Goal: Task Accomplishment & Management: Manage account settings

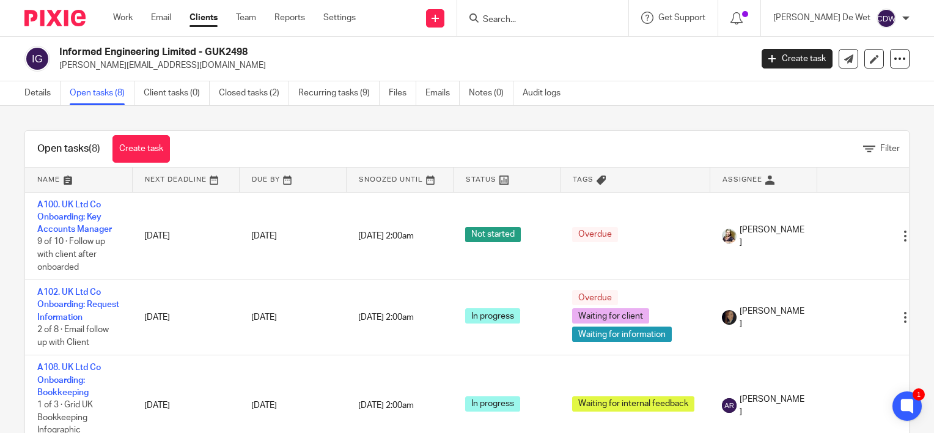
scroll to position [66, 0]
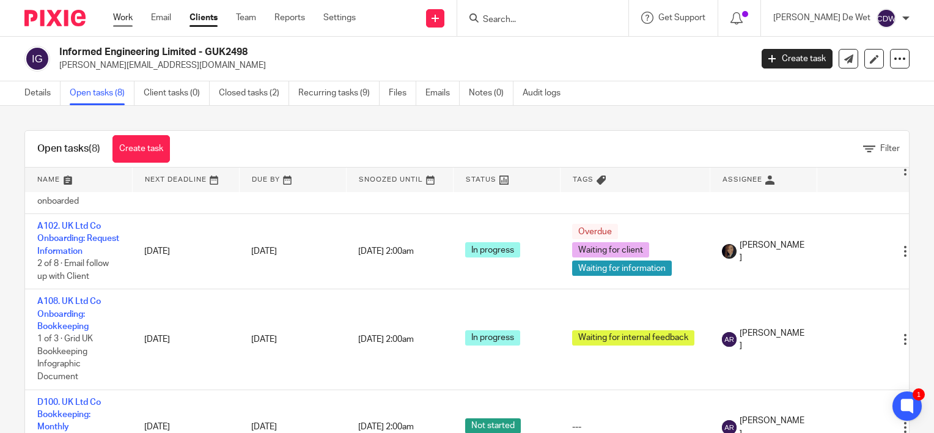
click at [130, 20] on link "Work" at bounding box center [123, 18] width 20 height 12
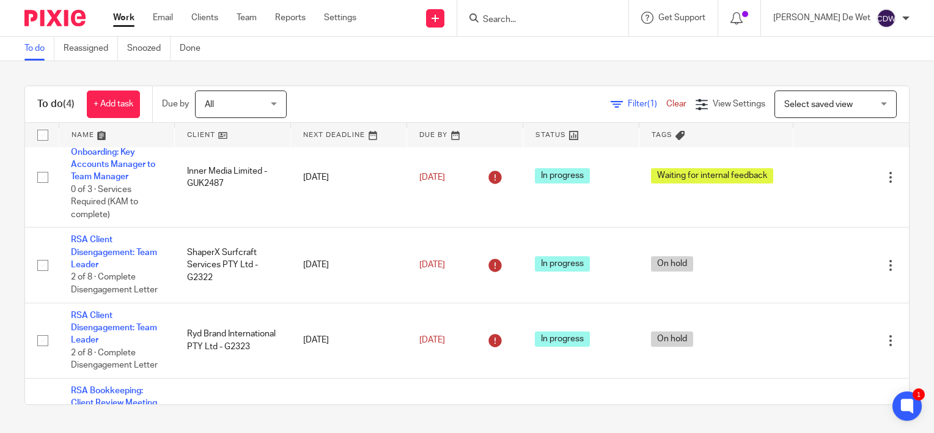
scroll to position [71, 0]
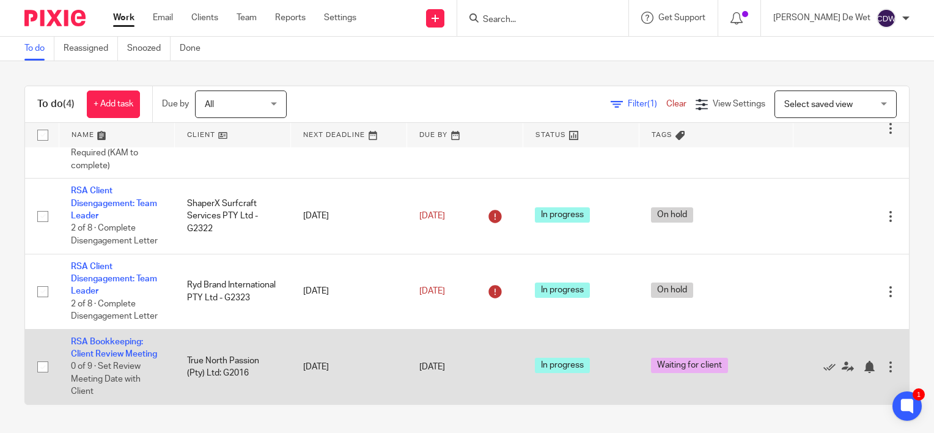
click at [135, 348] on td "RSA Bookkeeping: Client Review Meeting 0 of 9 · Set Review Meeting Date with Cl…" at bounding box center [117, 366] width 116 height 75
click at [136, 356] on link "RSA Bookkeeping: Client Review Meeting" at bounding box center [114, 348] width 86 height 21
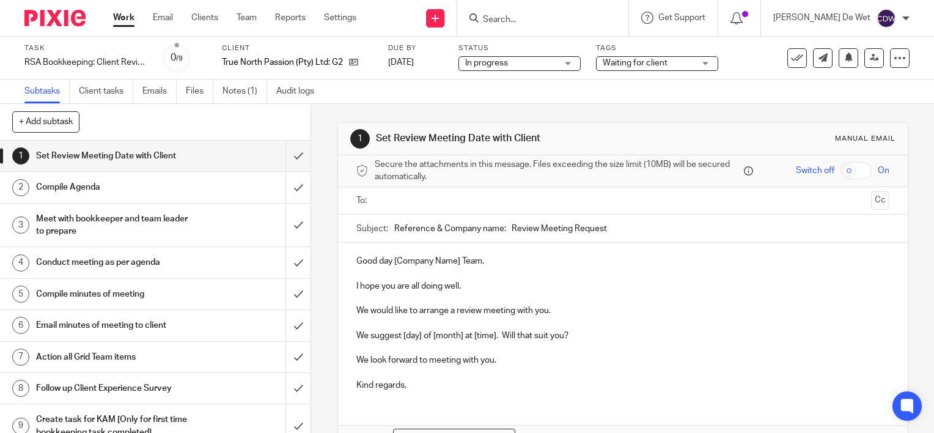
click at [707, 63] on div "Waiting for client" at bounding box center [657, 63] width 122 height 15
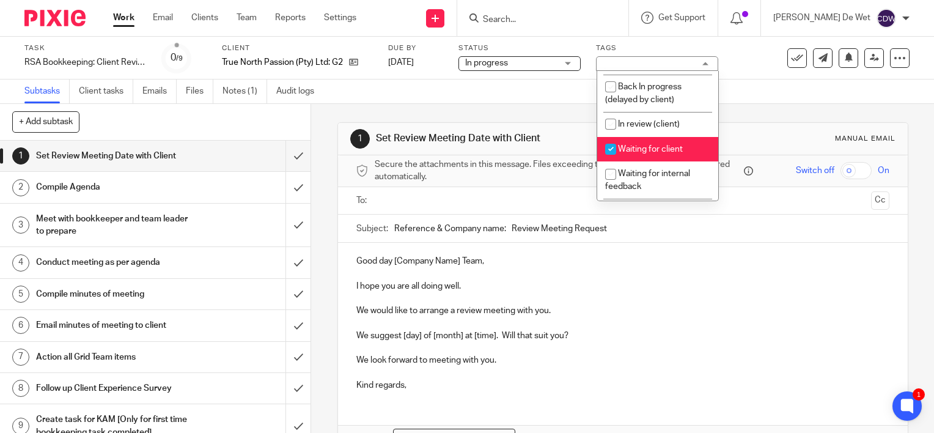
scroll to position [29, 0]
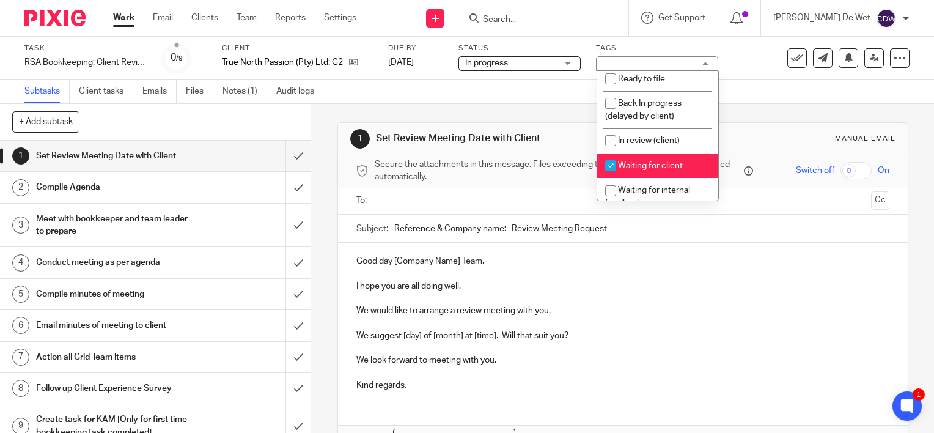
click at [610, 177] on input "checkbox" at bounding box center [610, 165] width 23 height 23
checkbox input "false"
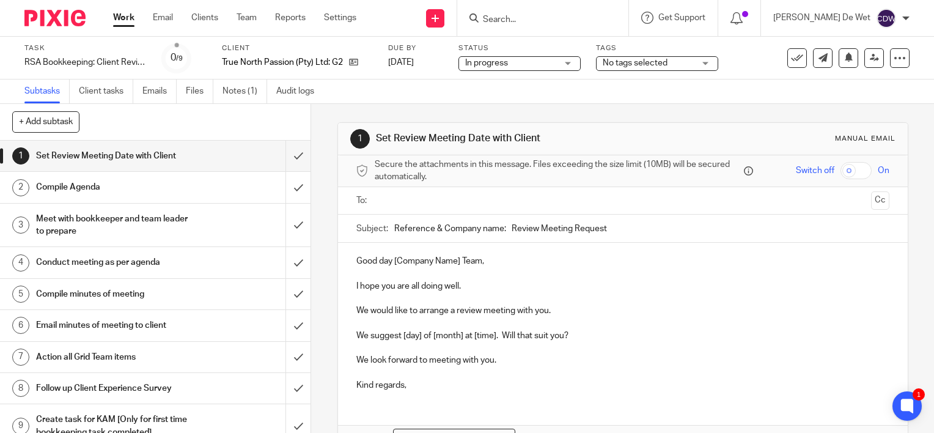
click at [770, 111] on div "1 Set Review Meeting Date with Client Manual email Secure the attachments in th…" at bounding box center [623, 307] width 571 height 406
click at [282, 157] on input "submit" at bounding box center [155, 156] width 311 height 31
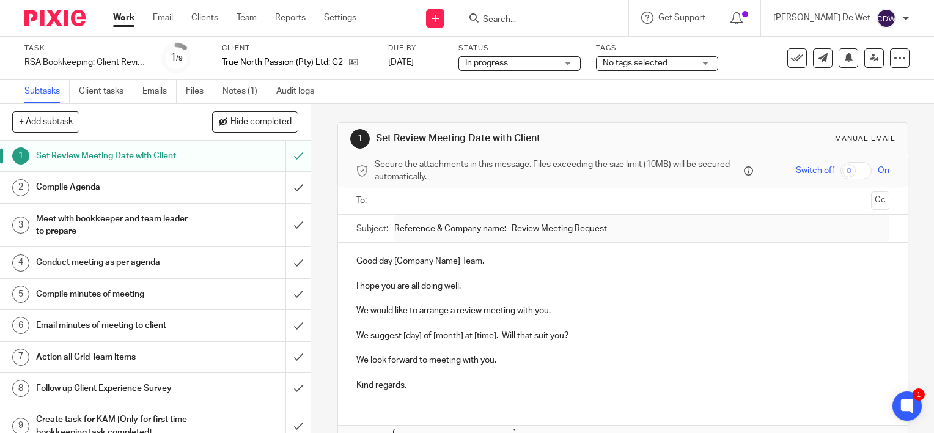
drag, startPoint x: 0, startPoint y: 0, endPoint x: 488, endPoint y: 345, distance: 597.5
click at [488, 345] on p at bounding box center [622, 348] width 533 height 12
click at [207, 18] on link "Clients" at bounding box center [204, 18] width 27 height 12
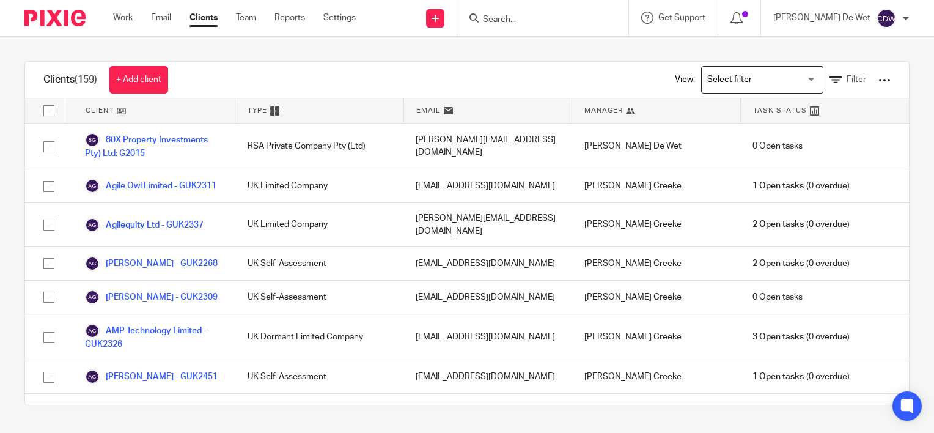
click at [565, 12] on form at bounding box center [547, 17] width 130 height 15
click at [551, 24] on input "Search" at bounding box center [537, 20] width 110 height 11
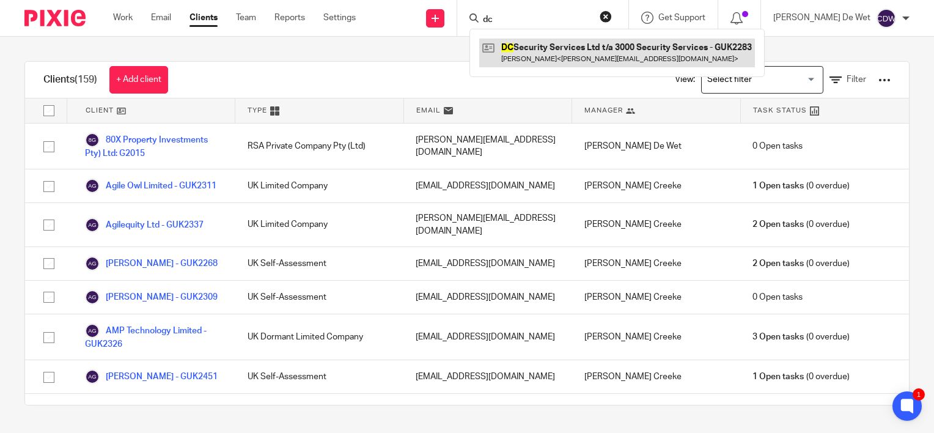
type input "dc"
click at [572, 62] on link at bounding box center [617, 53] width 276 height 28
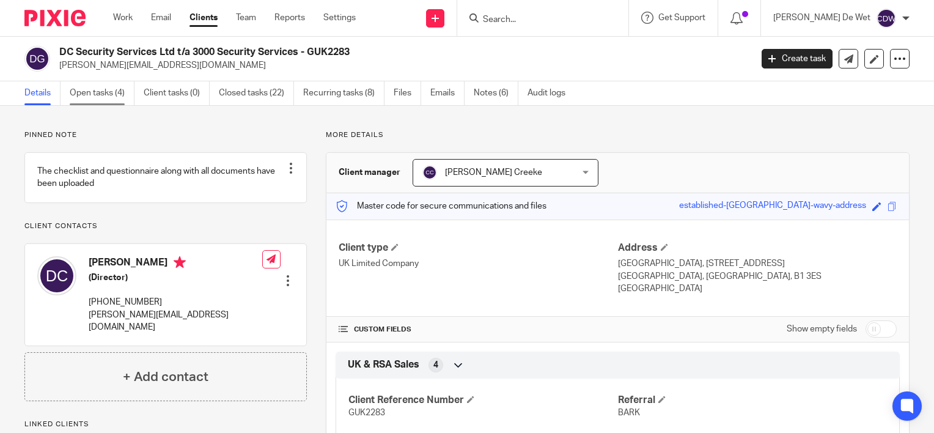
click at [89, 94] on link "Open tasks (4)" at bounding box center [102, 93] width 65 height 24
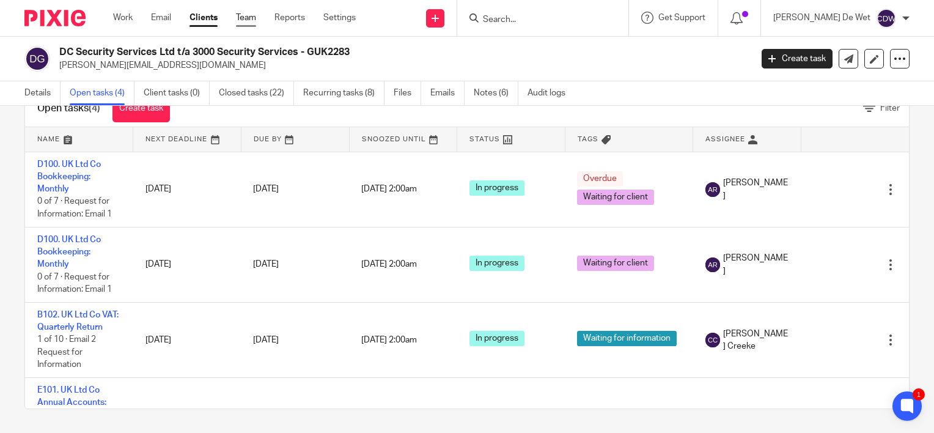
click at [243, 20] on link "Team" at bounding box center [246, 18] width 20 height 12
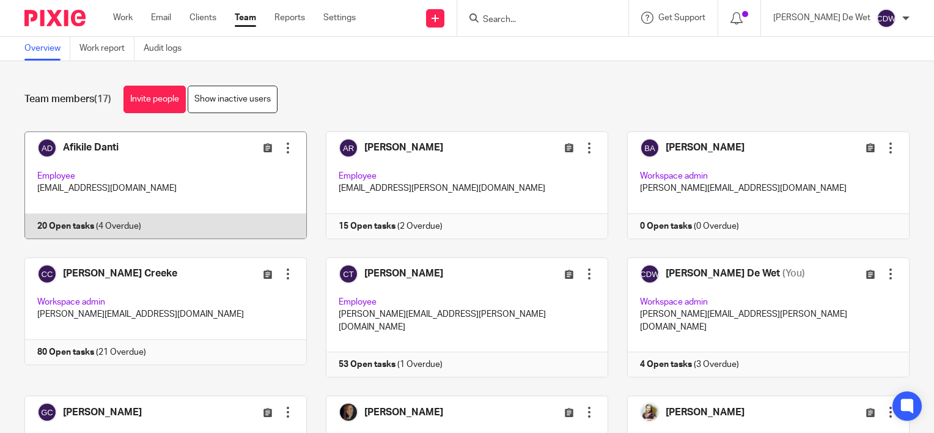
click at [193, 171] on link at bounding box center [156, 185] width 301 height 108
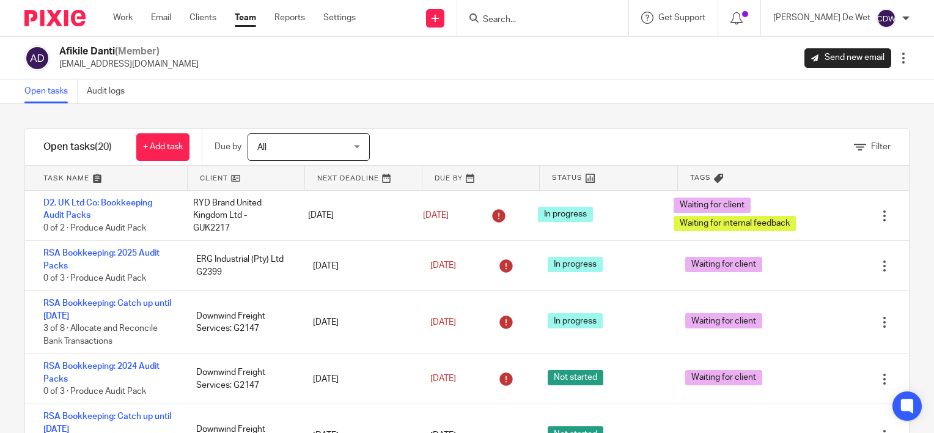
click at [72, 179] on link at bounding box center [106, 178] width 162 height 24
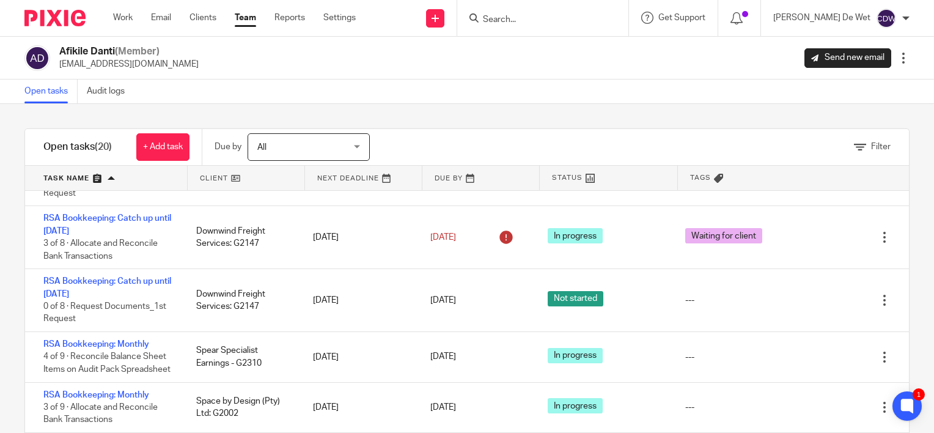
scroll to position [428, 0]
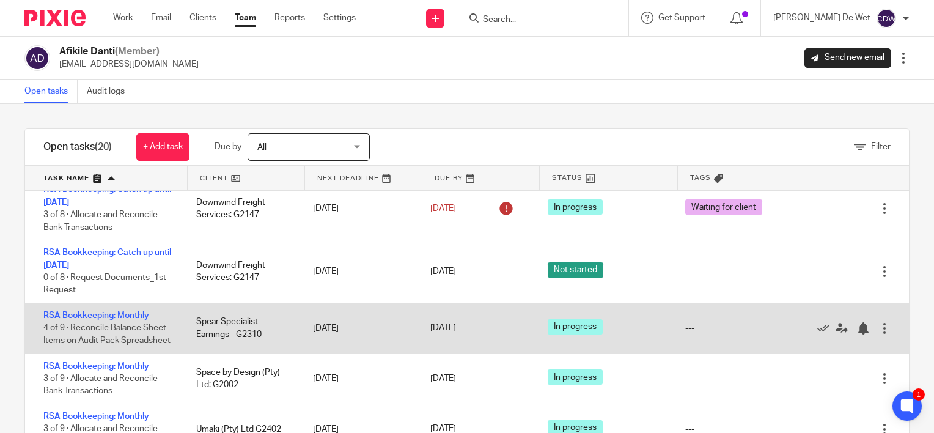
click at [122, 317] on link "RSA Bookkeeping: Monthly" at bounding box center [96, 315] width 106 height 9
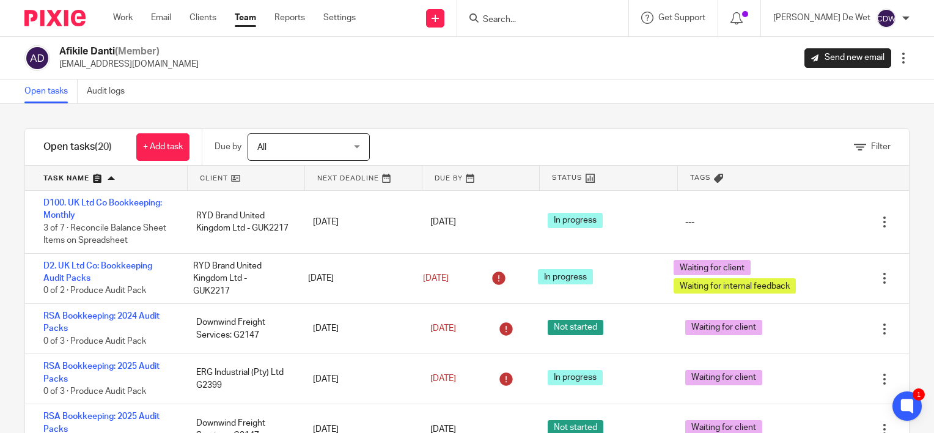
click at [3, 256] on div "Filter tasks Only show tasks matching all of these conditions 1 Client name Is …" at bounding box center [467, 268] width 934 height 329
click at [4, 256] on div "Filter tasks Only show tasks matching all of these conditions 1 Client name Is …" at bounding box center [467, 268] width 934 height 329
click at [9, 309] on div "Filter tasks Only show tasks matching all of these conditions 1 Client name Is …" at bounding box center [467, 268] width 934 height 329
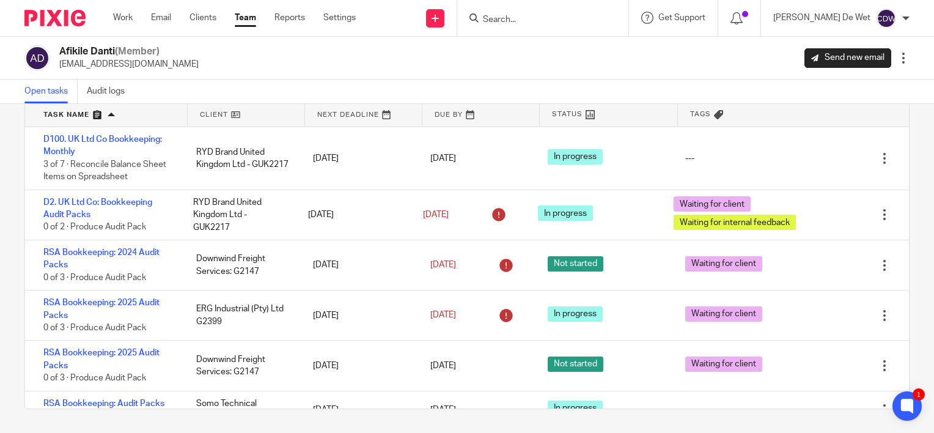
click at [2, 271] on div "Filter tasks Only show tasks matching all of these conditions 1 Client name Is …" at bounding box center [467, 268] width 934 height 329
click at [15, 321] on div "Filter tasks Only show tasks matching all of these conditions 1 Client name Is …" at bounding box center [467, 268] width 934 height 329
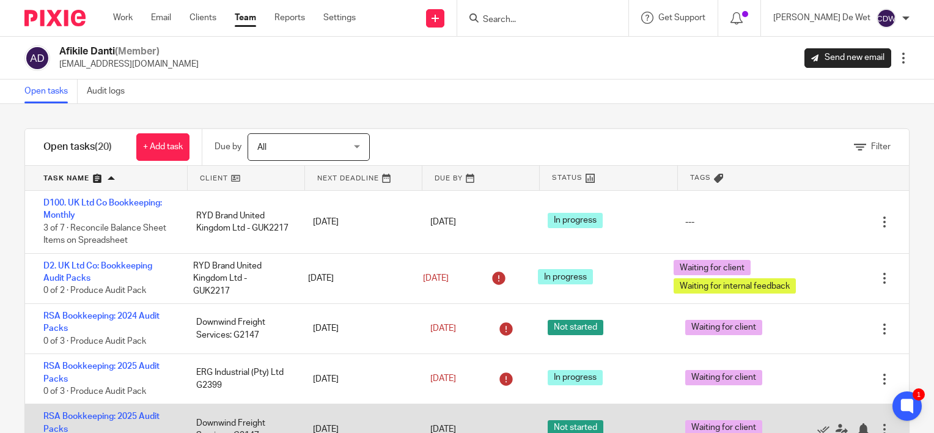
scroll to position [64, 0]
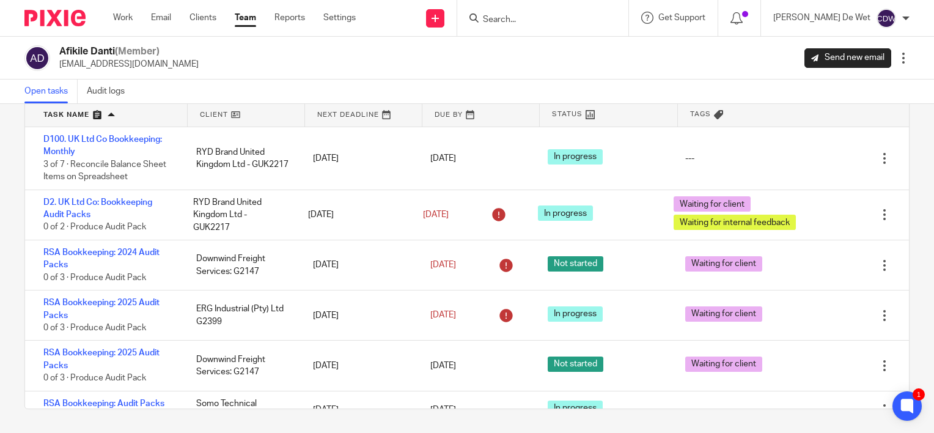
click at [7, 303] on div "Filter tasks Only show tasks matching all of these conditions 1 Client name Is …" at bounding box center [467, 268] width 934 height 329
click at [248, 24] on link "Team" at bounding box center [245, 18] width 21 height 12
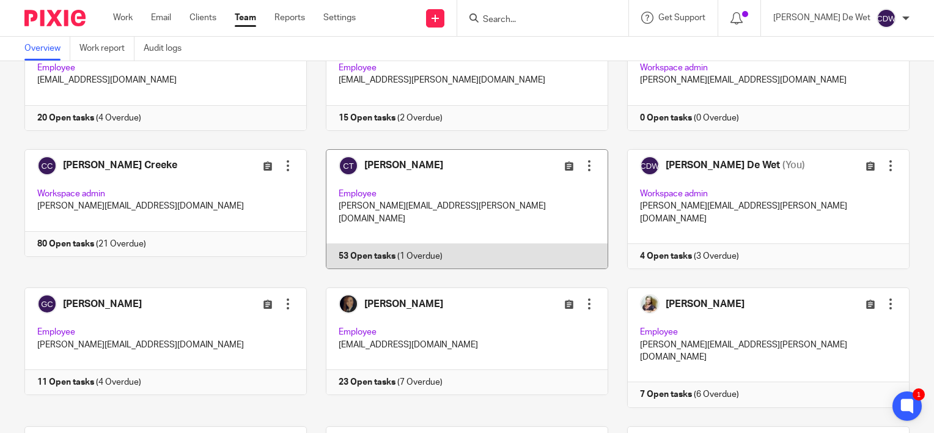
scroll to position [245, 0]
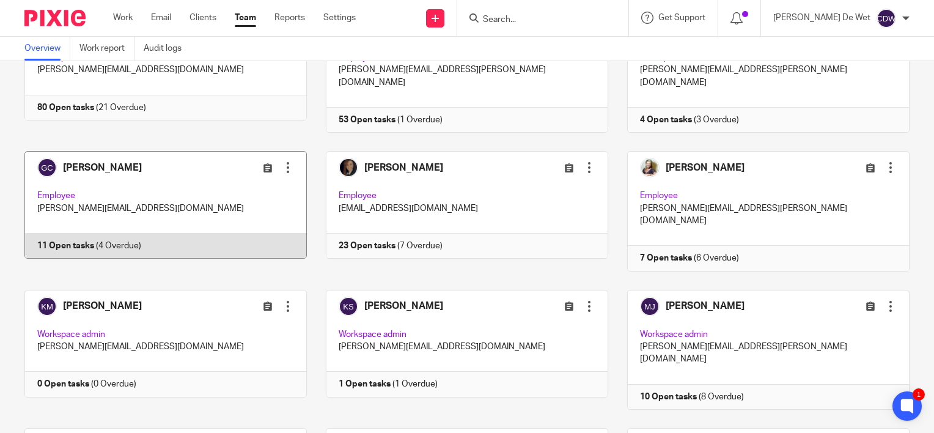
click at [230, 181] on link at bounding box center [156, 211] width 301 height 120
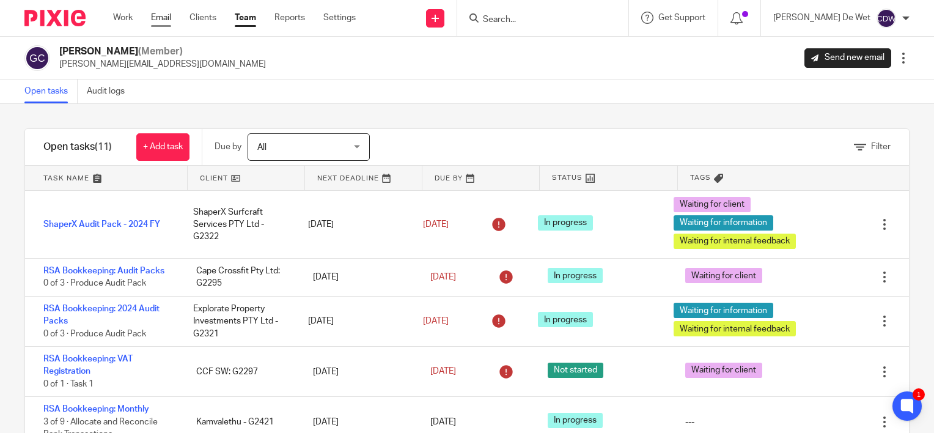
click at [161, 20] on link "Email" at bounding box center [161, 18] width 20 height 12
